Goal: Information Seeking & Learning: Learn about a topic

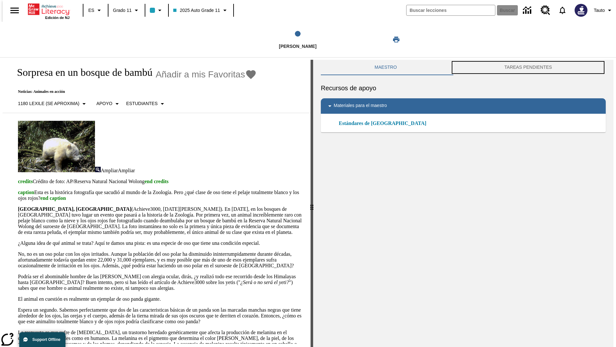
click at [530, 67] on button "TAREAS PENDIENTES" at bounding box center [528, 67] width 155 height 15
